Goal: Task Accomplishment & Management: Manage account settings

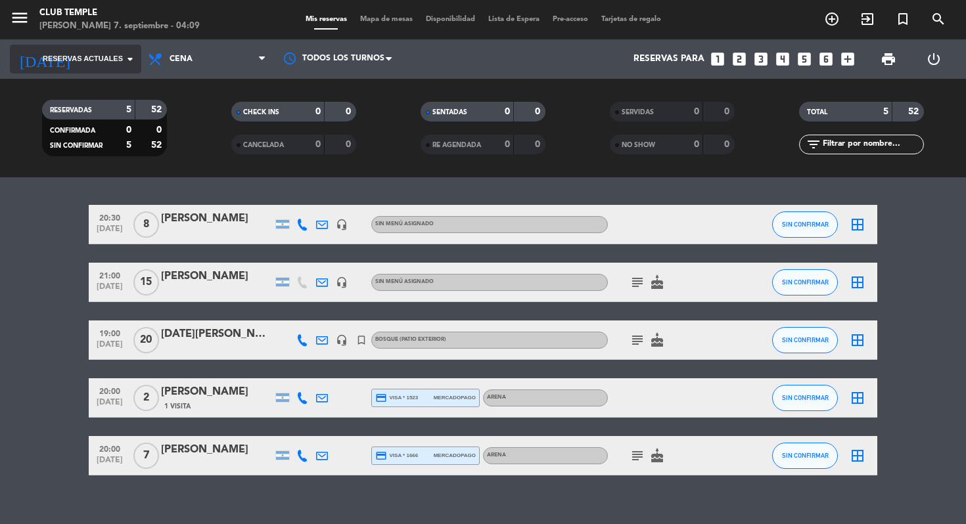
click at [89, 65] on input at bounding box center [139, 59] width 118 height 24
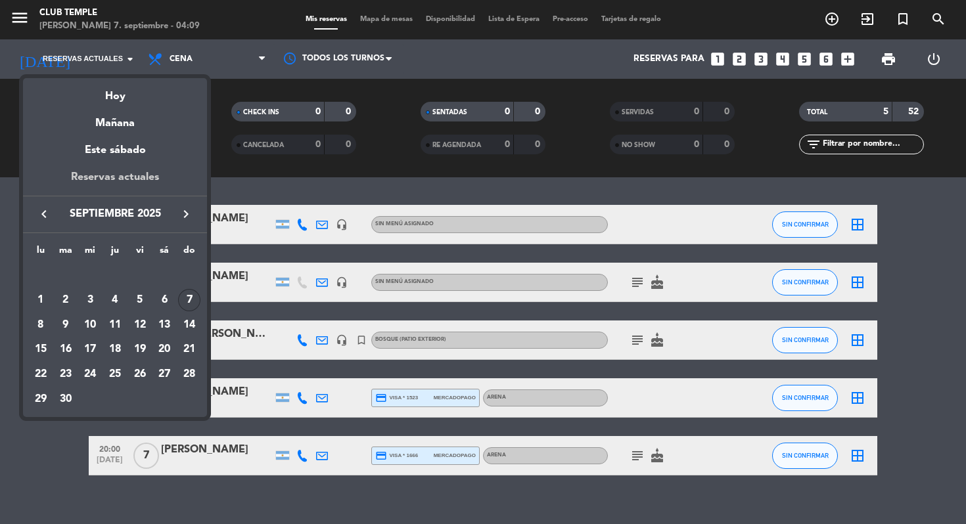
click at [106, 172] on div "Reservas actuales" at bounding box center [115, 182] width 184 height 27
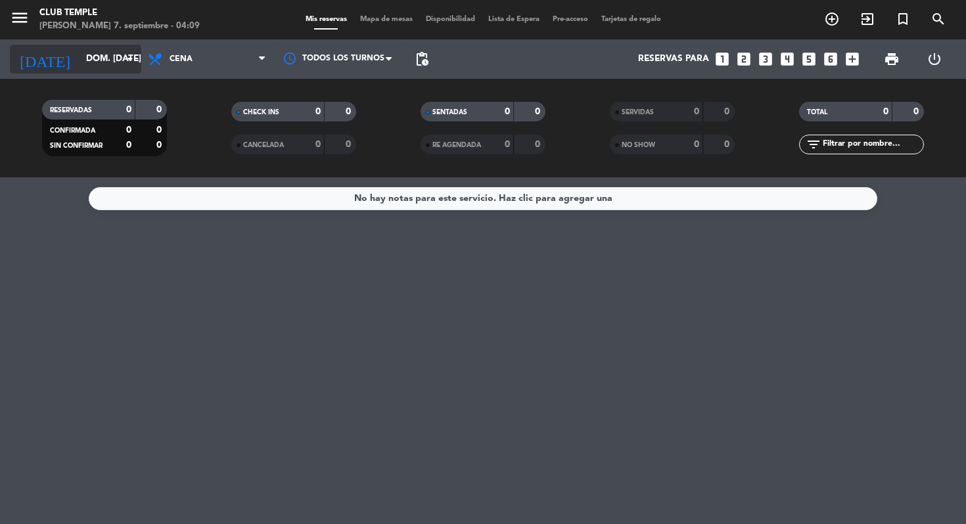
click at [87, 58] on input "dom. 7 sep." at bounding box center [139, 59] width 118 height 24
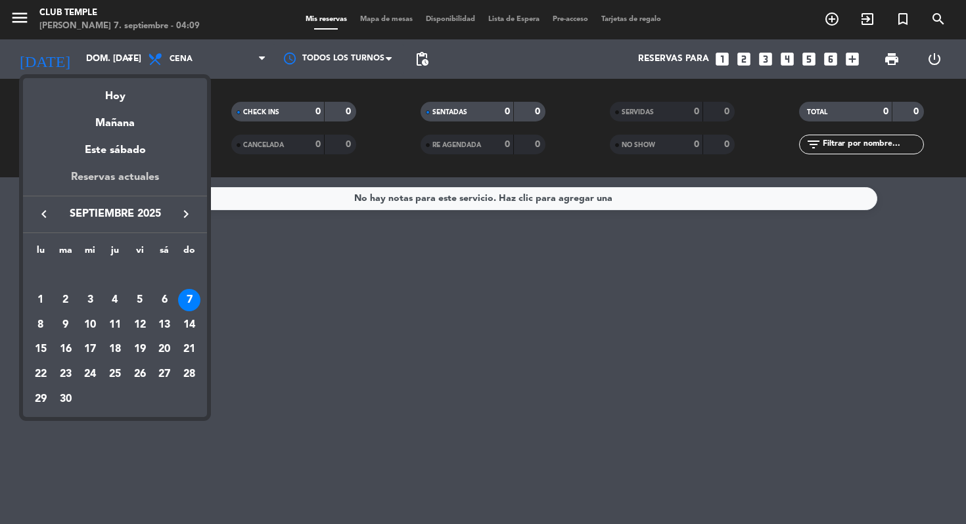
click at [111, 178] on div "Reservas actuales" at bounding box center [115, 182] width 184 height 27
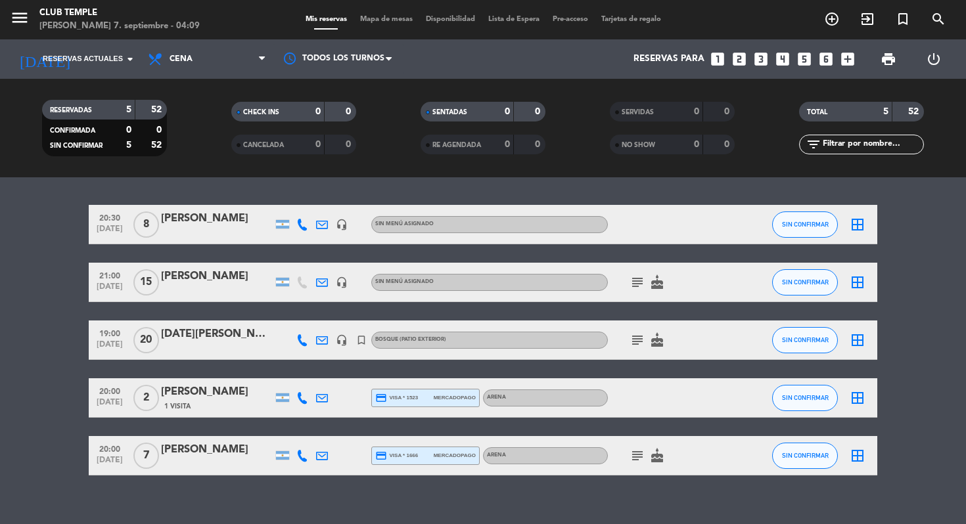
click at [342, 225] on icon "headset_mic" at bounding box center [342, 225] width 12 height 12
click at [343, 288] on div "headset_mic" at bounding box center [342, 282] width 20 height 39
click at [341, 282] on icon "headset_mic" at bounding box center [342, 283] width 12 height 12
click at [637, 279] on icon "subject" at bounding box center [637, 283] width 16 height 16
click at [631, 341] on icon "subject" at bounding box center [637, 340] width 16 height 16
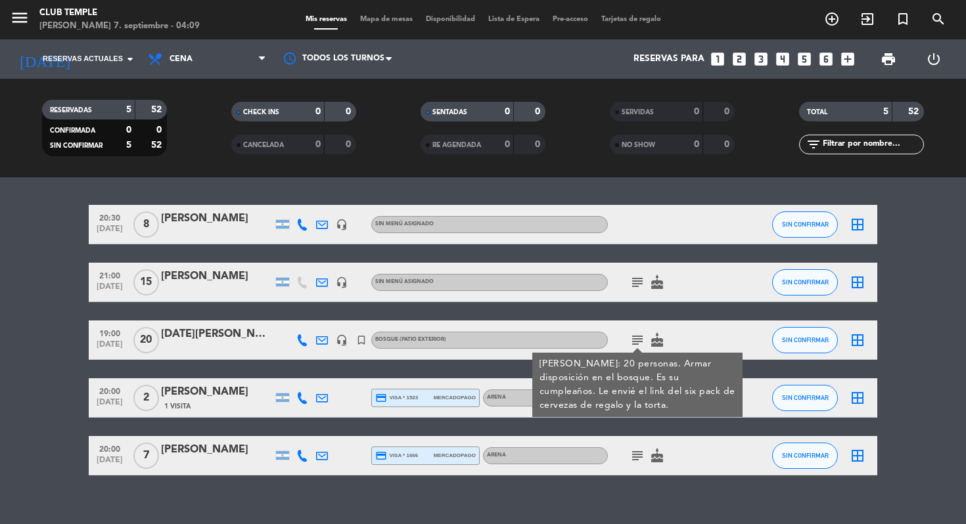
click at [699, 336] on div "subject Matias Durini: 20 personas. Armar disposición en el bosque. Es su cumpl…" at bounding box center [667, 340] width 118 height 39
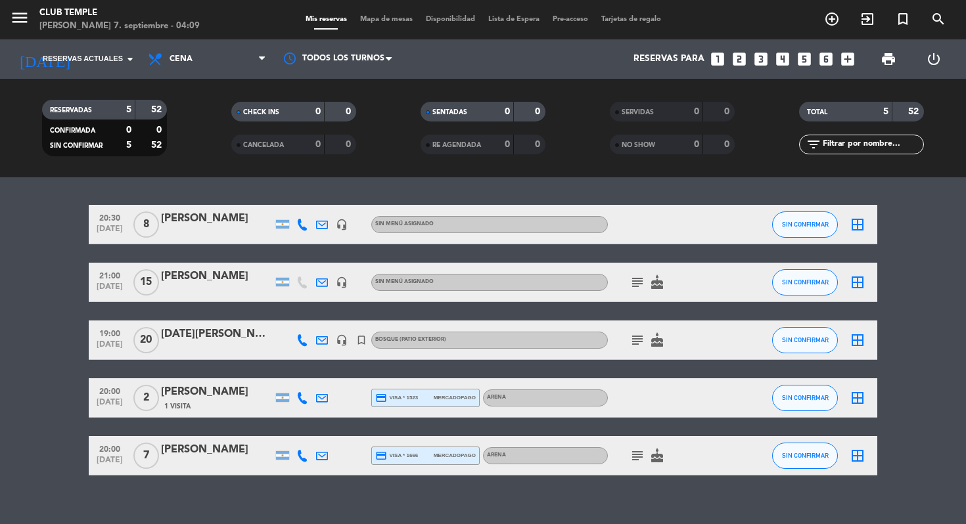
click at [635, 456] on icon "subject" at bounding box center [637, 456] width 16 height 16
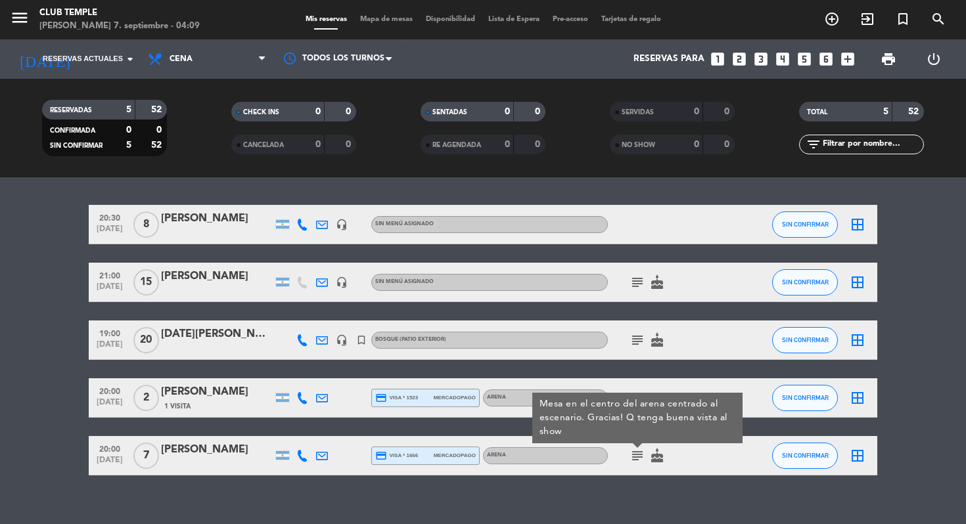
click at [58, 341] on bookings-row "20:30 sep. 10 8 Mónica Guayta headset_mic Sin menú asignado SIN CONFIRMAR borde…" at bounding box center [483, 340] width 966 height 271
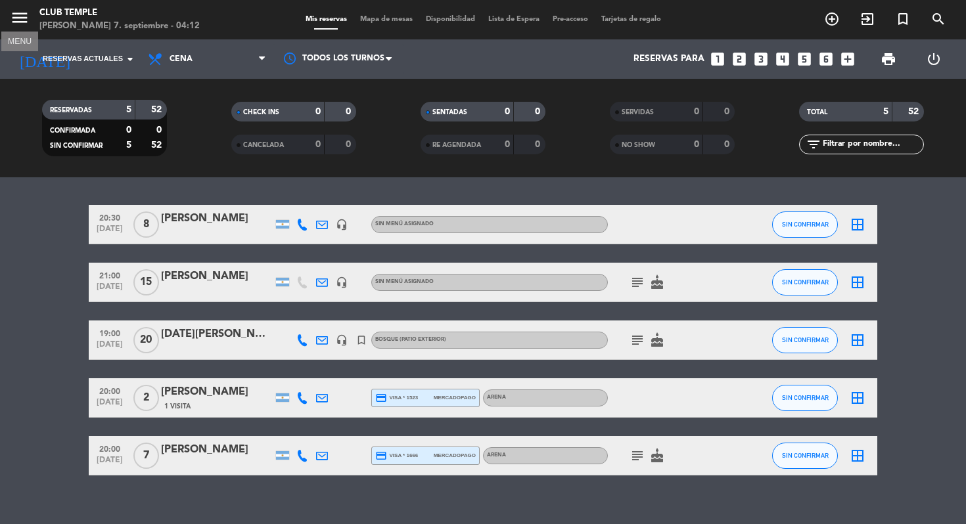
click at [15, 13] on icon "menu" at bounding box center [20, 18] width 20 height 20
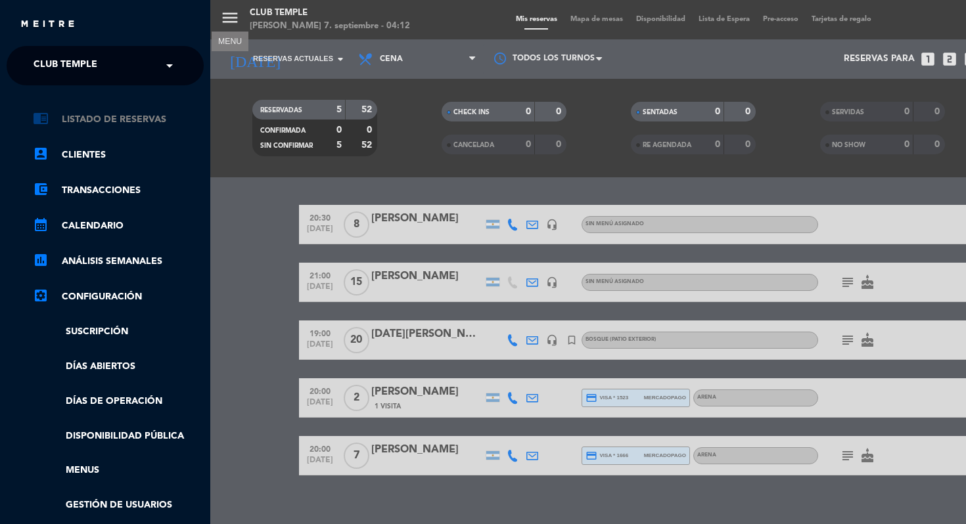
scroll to position [152, 0]
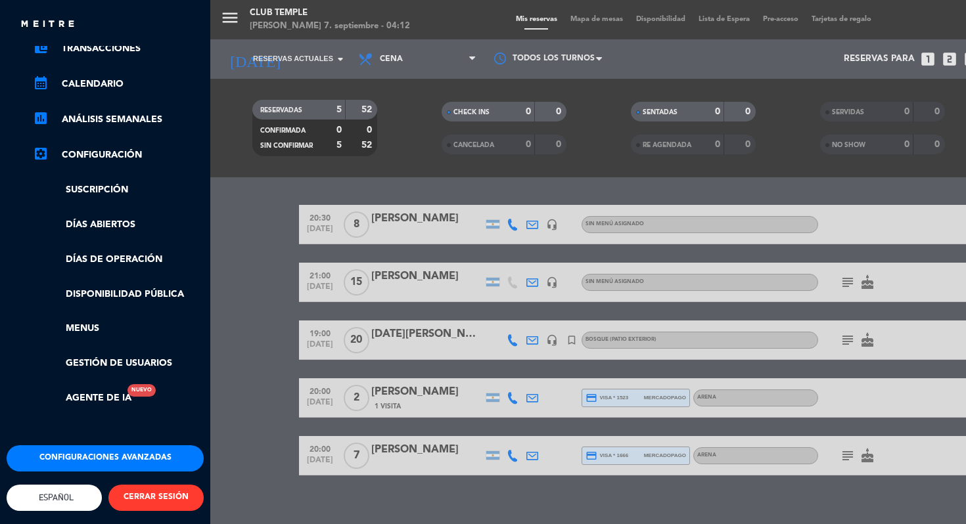
click at [95, 451] on button "Configuraciones avanzadas" at bounding box center [105, 459] width 197 height 26
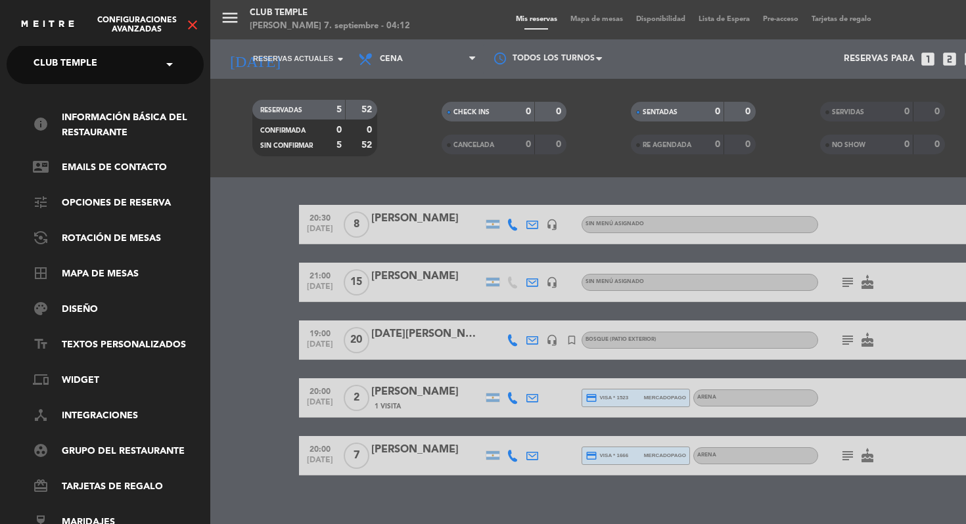
scroll to position [0, 0]
click at [131, 205] on link "tune Opciones de reserva" at bounding box center [118, 205] width 171 height 16
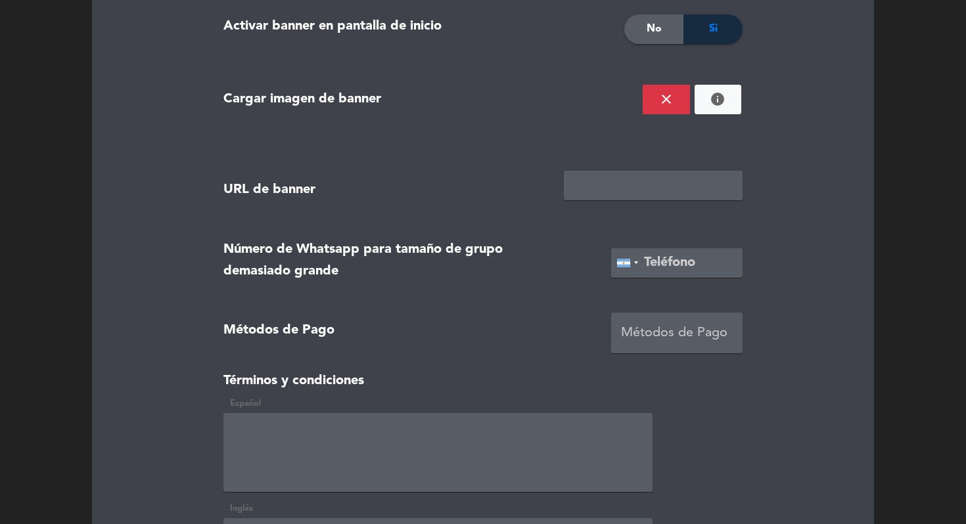
scroll to position [1611, 0]
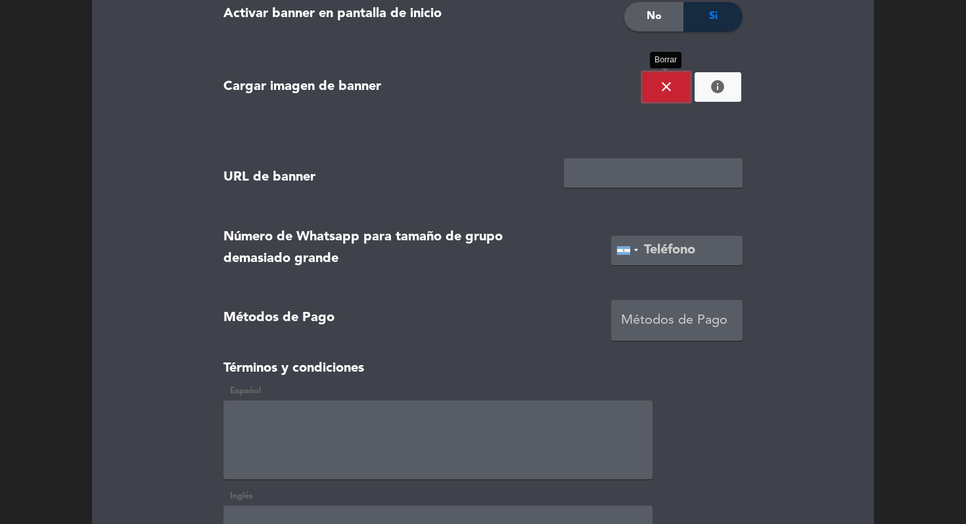
click at [668, 84] on icon "close" at bounding box center [666, 87] width 16 height 16
click at [691, 86] on ngx-dropzone-label "¡Suelta la imagen aquí!" at bounding box center [690, 86] width 86 height 13
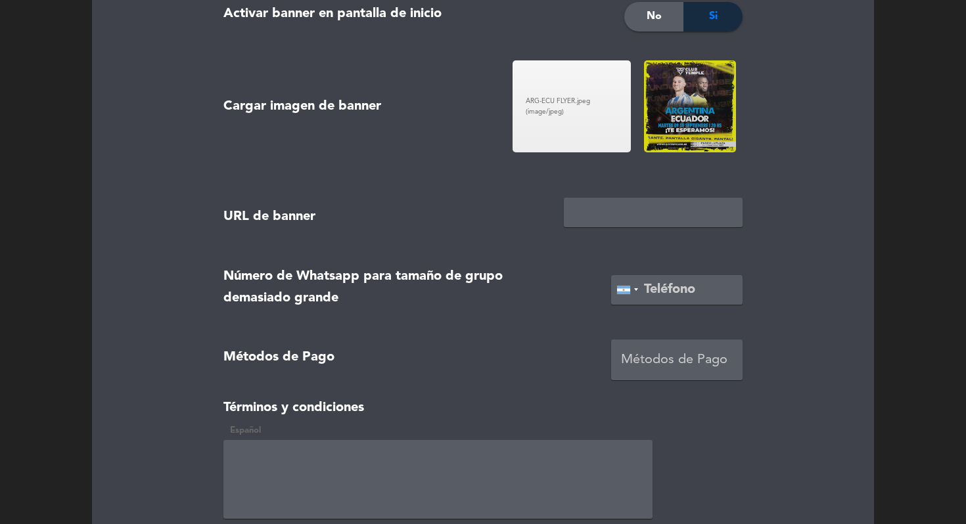
scroll to position [2036, 0]
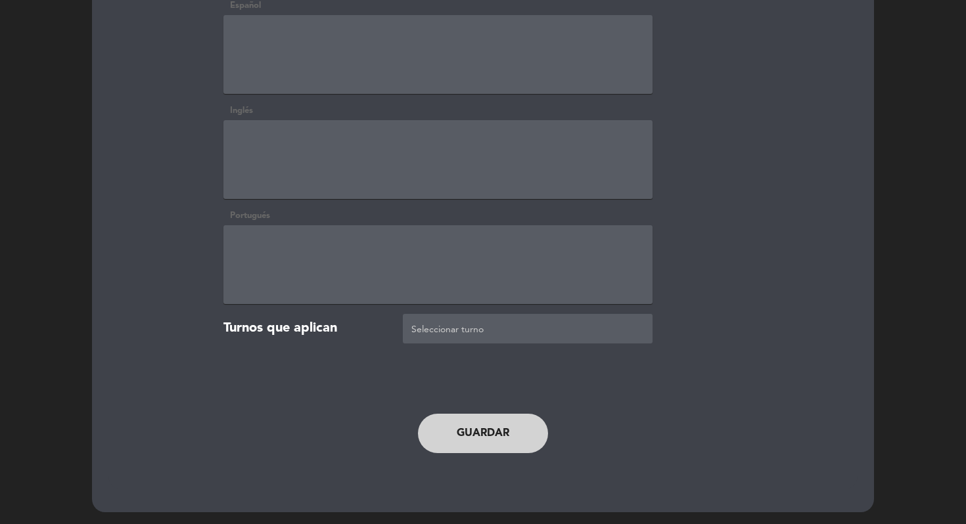
click at [474, 425] on button "Guardar" at bounding box center [483, 433] width 130 height 39
click at [453, 421] on button "Guardar" at bounding box center [483, 433] width 130 height 39
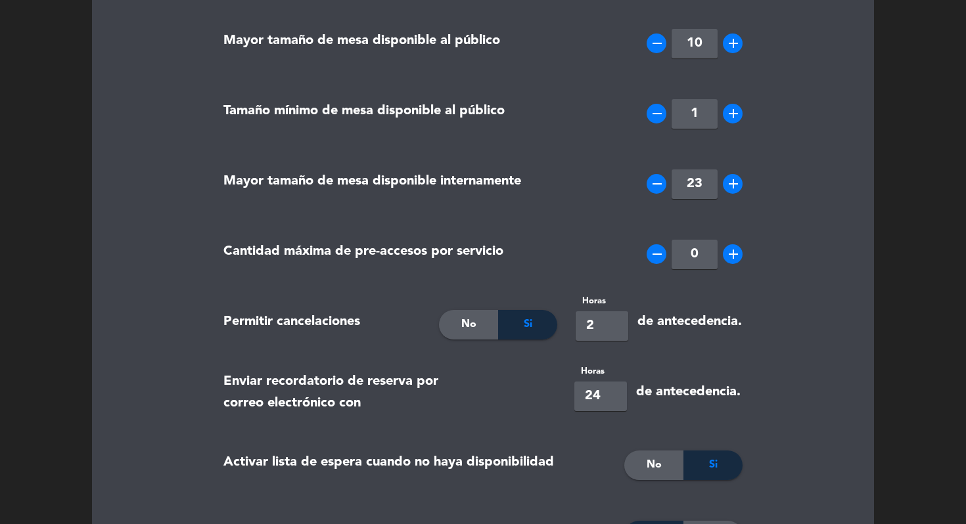
scroll to position [0, 0]
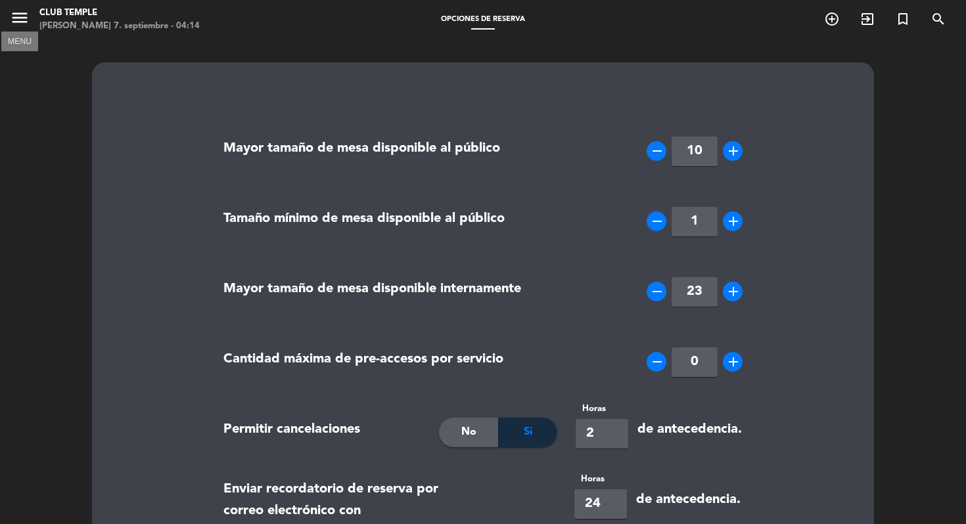
click at [21, 20] on icon "menu" at bounding box center [20, 18] width 20 height 20
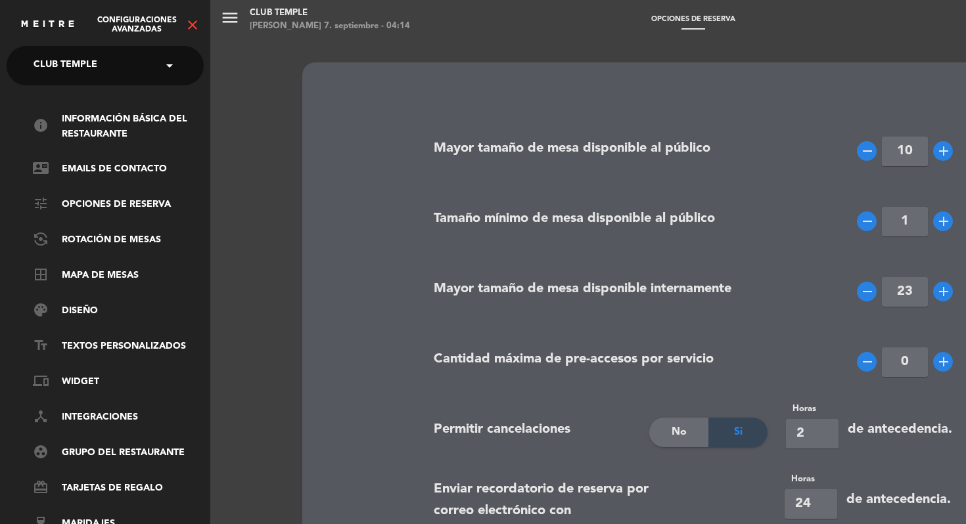
click at [190, 22] on icon "close" at bounding box center [193, 25] width 16 height 16
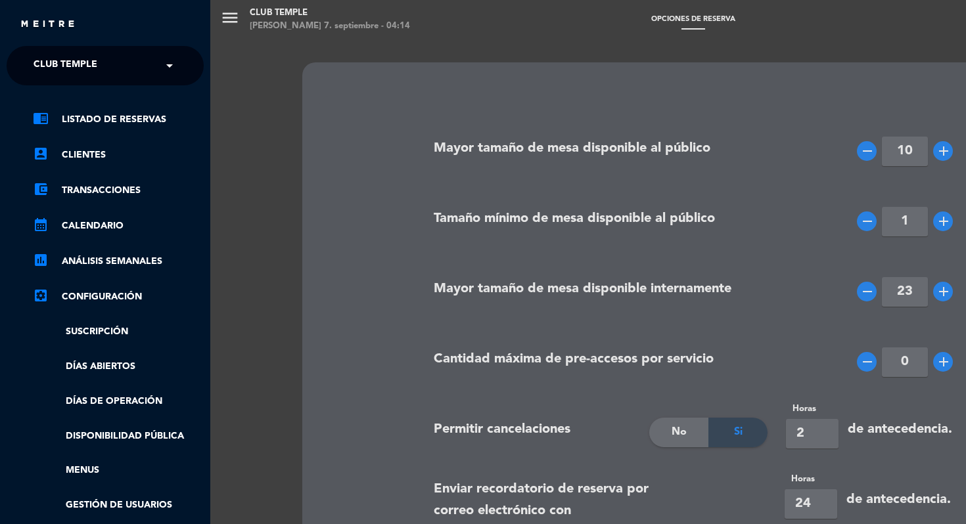
click at [234, 16] on div "menu CLUB TEMPLE domingo 7. septiembre - 04:14 Opciones de reserva add_circle_o…" at bounding box center [693, 262] width 966 height 524
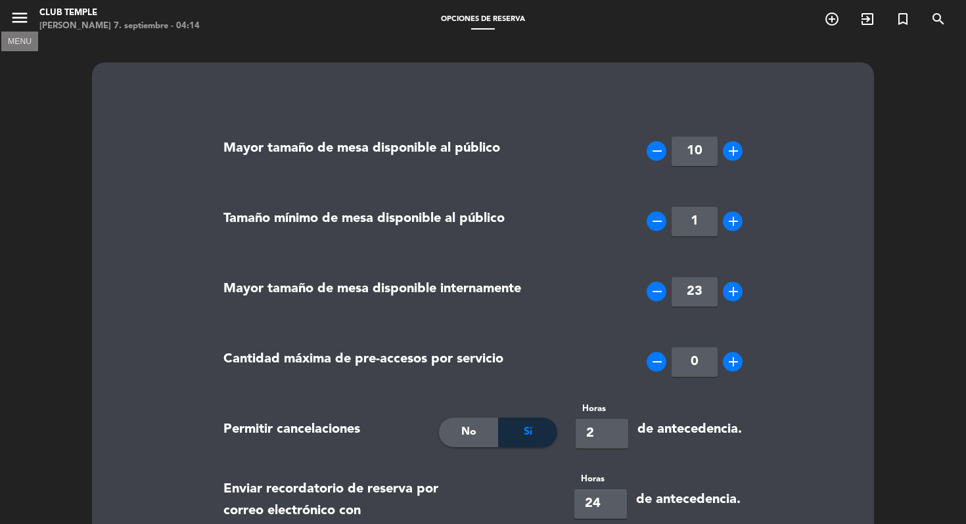
click at [22, 28] on button "menu" at bounding box center [20, 20] width 20 height 24
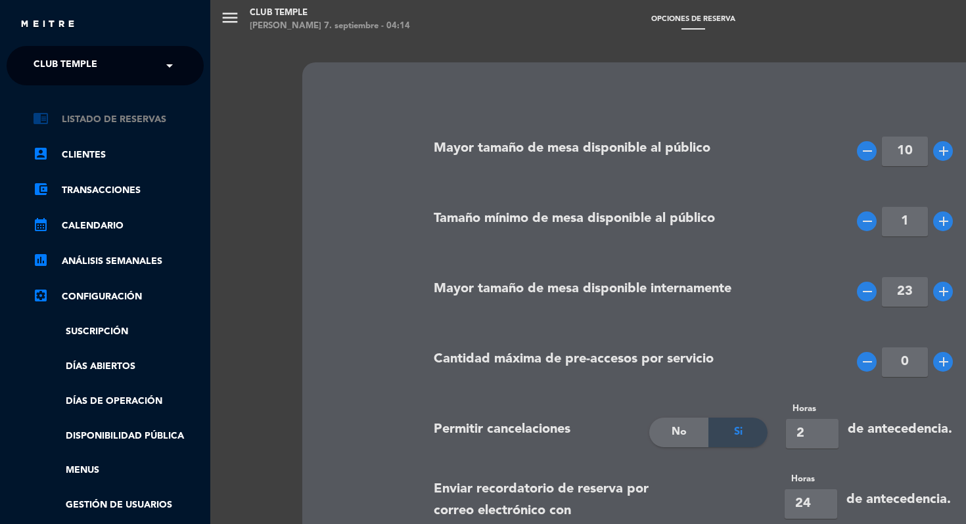
click at [96, 116] on link "chrome_reader_mode Listado de Reservas" at bounding box center [118, 120] width 171 height 16
